Goal: Information Seeking & Learning: Learn about a topic

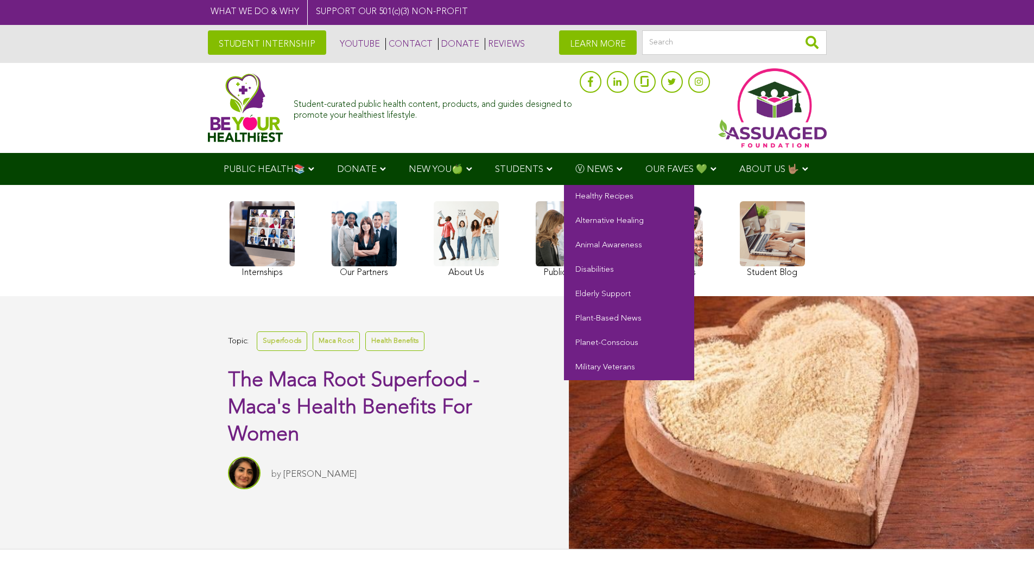
click at [575, 169] on span "Ⓥ NEWS" at bounding box center [594, 169] width 38 height 9
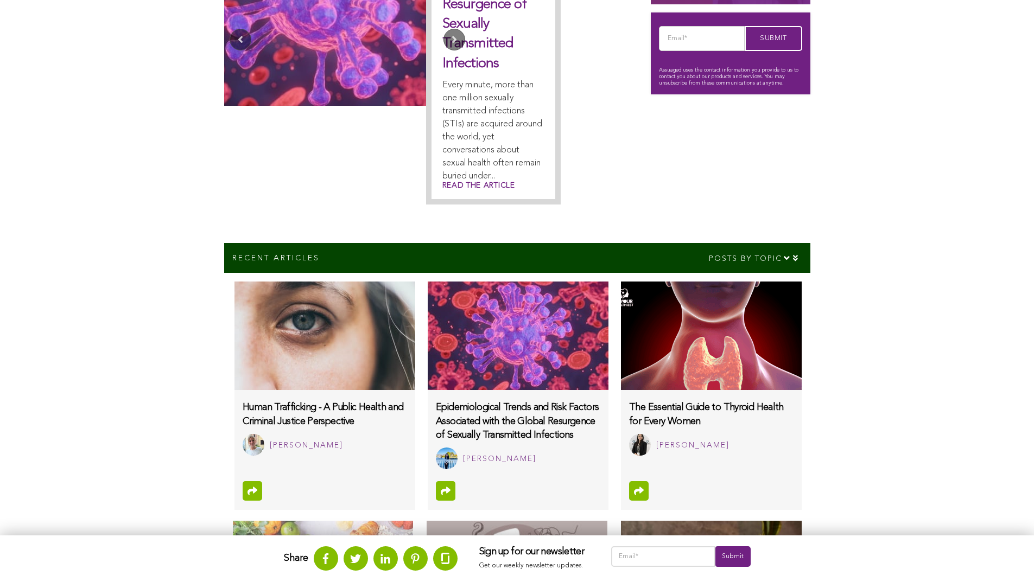
scroll to position [502, 0]
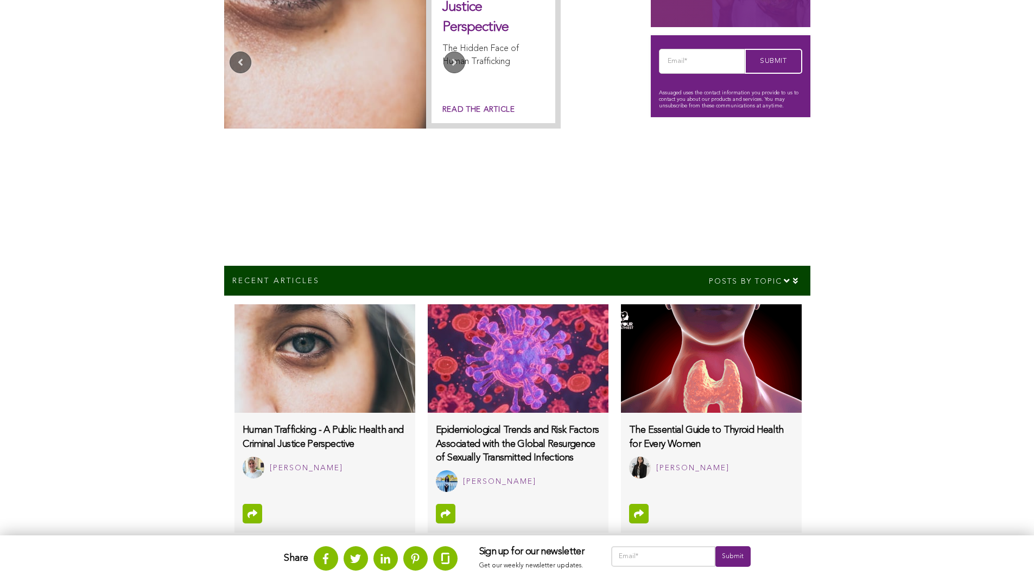
click at [234, 328] on img at bounding box center [324, 358] width 180 height 109
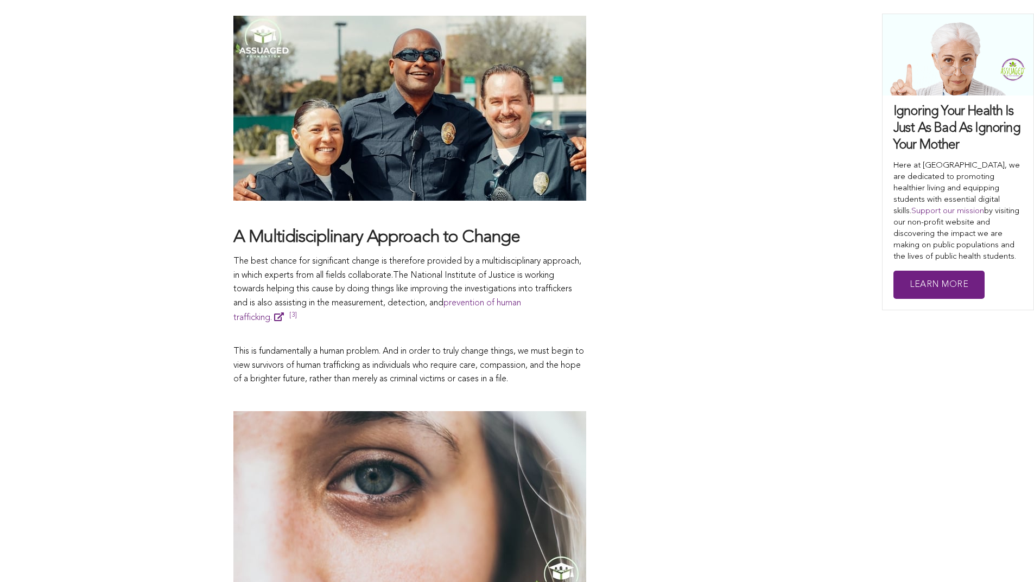
scroll to position [1805, 0]
